Goal: Task Accomplishment & Management: Use online tool/utility

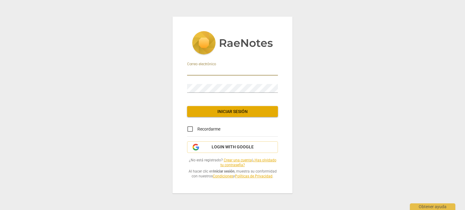
click at [199, 70] on input "email" at bounding box center [232, 71] width 91 height 9
type input "vivianamarino@hotmail.com"
click at [232, 114] on span "Iniciar sesión" at bounding box center [232, 112] width 81 height 6
click at [194, 70] on input "email" at bounding box center [232, 71] width 91 height 9
type input "[EMAIL_ADDRESS][DOMAIN_NAME]"
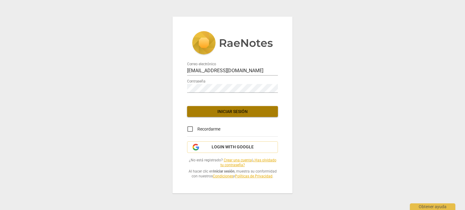
click at [223, 114] on span "Iniciar sesión" at bounding box center [232, 112] width 81 height 6
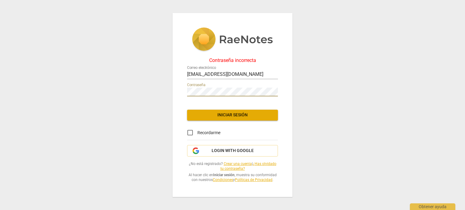
click at [174, 90] on div "Contraseña incorrecta Correo electrónico [EMAIL_ADDRESS][DOMAIN_NAME] Contraseñ…" at bounding box center [232, 105] width 120 height 184
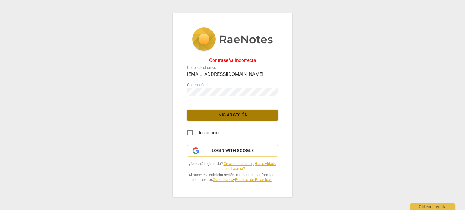
click at [233, 111] on button "Iniciar sesión" at bounding box center [232, 115] width 91 height 11
click at [264, 165] on link "¿Has olvidado tu contraseña?" at bounding box center [248, 166] width 56 height 9
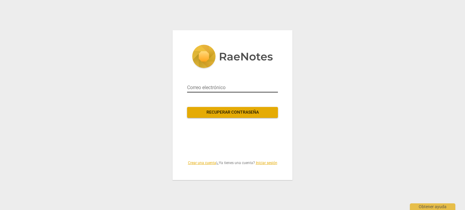
click at [192, 87] on input "email" at bounding box center [232, 88] width 91 height 10
type input "[EMAIL_ADDRESS][DOMAIN_NAME]"
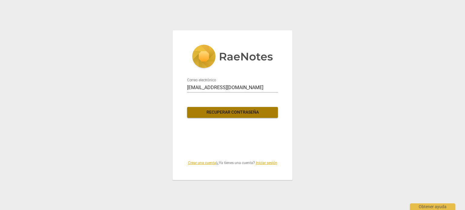
click at [227, 113] on span "Recuperar contraseña" at bounding box center [232, 112] width 81 height 6
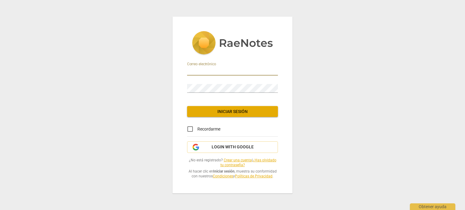
click at [201, 71] on input "email" at bounding box center [232, 71] width 91 height 9
type input "[EMAIL_ADDRESS][DOMAIN_NAME]"
click at [190, 129] on input "Recordarme" at bounding box center [190, 129] width 15 height 15
checkbox input "true"
click at [229, 112] on span "Iniciar sesión" at bounding box center [232, 112] width 81 height 6
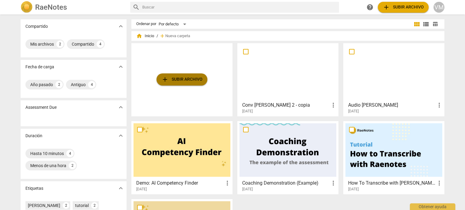
click at [175, 80] on span "add Subir archivo" at bounding box center [181, 79] width 41 height 7
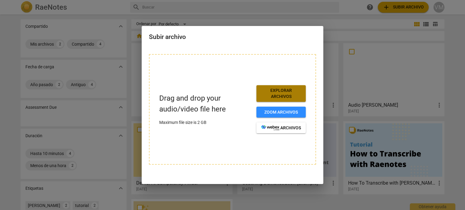
click at [284, 95] on span "Explorar archivos" at bounding box center [281, 94] width 40 height 12
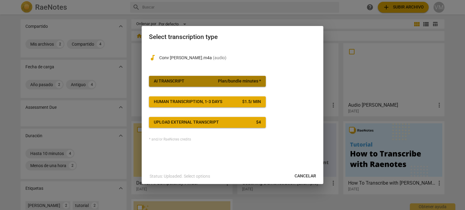
click at [257, 82] on span "Plan/bundle minutes *" at bounding box center [239, 81] width 43 height 6
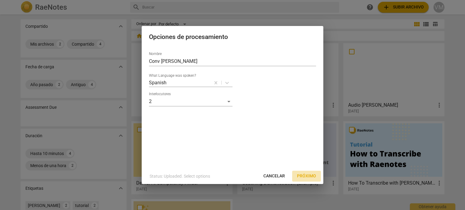
click at [305, 176] on span "Próximo" at bounding box center [306, 176] width 19 height 6
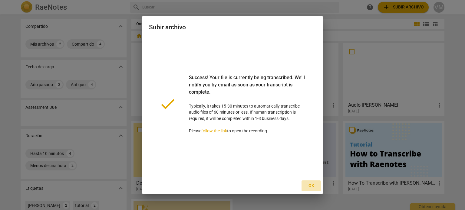
click at [309, 186] on span "Ok" at bounding box center [311, 186] width 10 height 6
